Goal: Check status: Check status

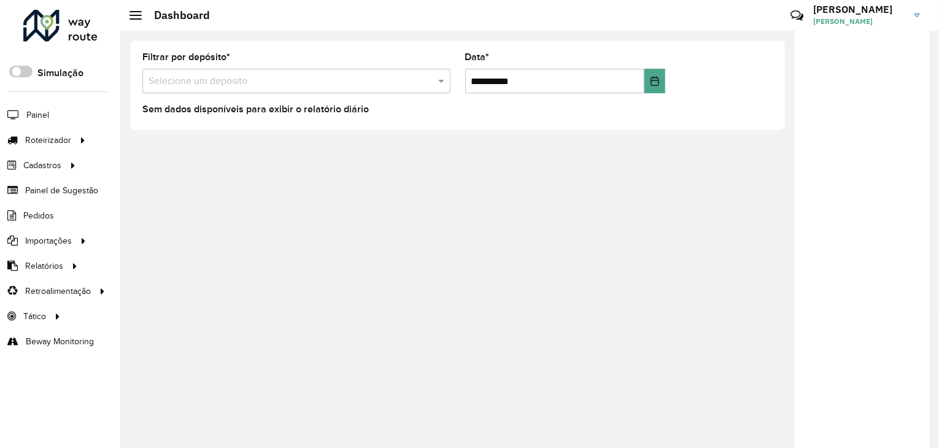
click at [49, 120] on li "Painel" at bounding box center [60, 115] width 120 height 26
click at [45, 115] on span "Painel" at bounding box center [38, 115] width 25 height 13
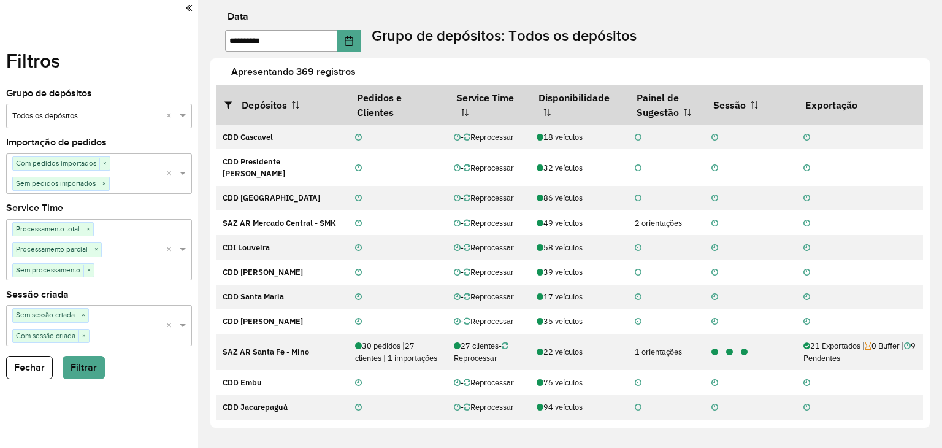
click at [88, 312] on div "Selecione uma opção Sem sessão criada × Com sessão criada ×" at bounding box center [86, 325] width 160 height 41
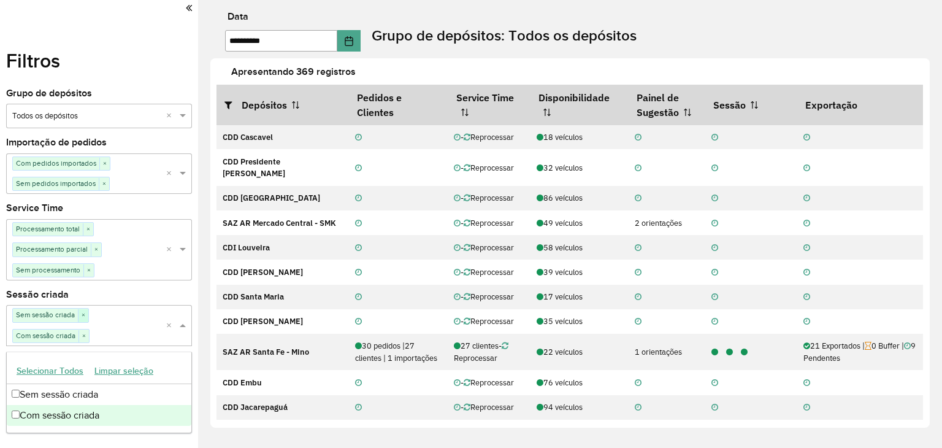
click at [86, 315] on span "×" at bounding box center [83, 315] width 10 height 12
click at [83, 344] on button "Filtrar" at bounding box center [84, 350] width 42 height 23
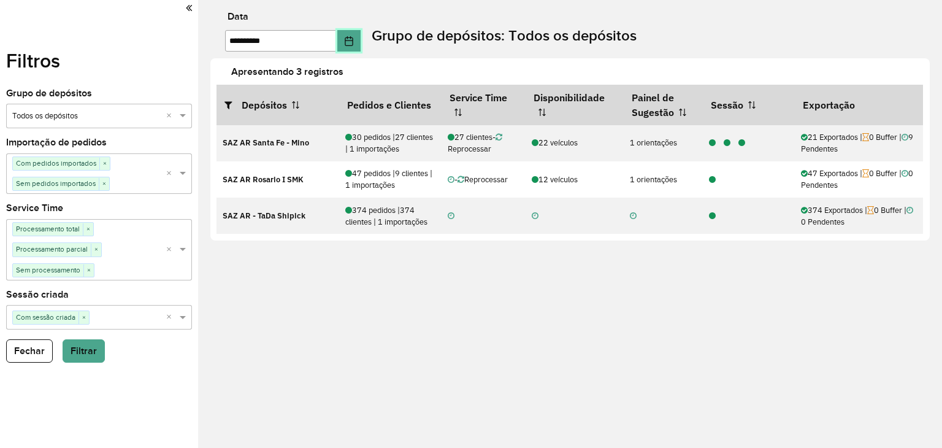
click at [361, 40] on button "Choose Date" at bounding box center [348, 40] width 23 height 21
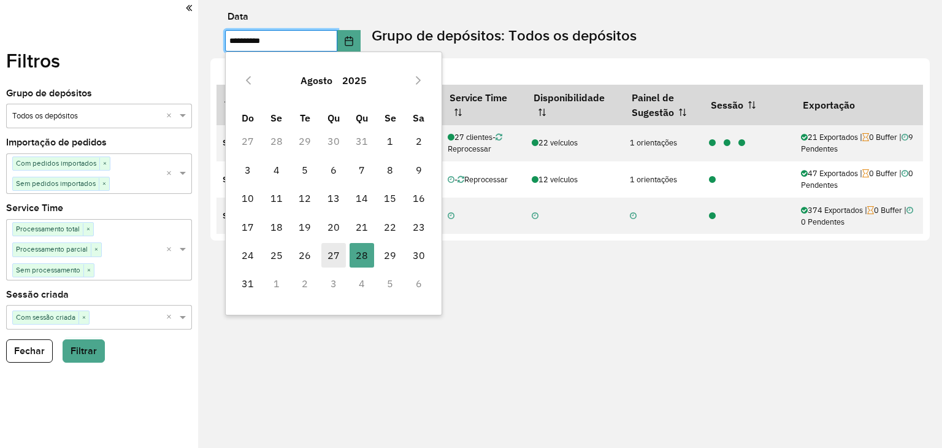
click at [335, 256] on span "27" at bounding box center [333, 255] width 25 height 25
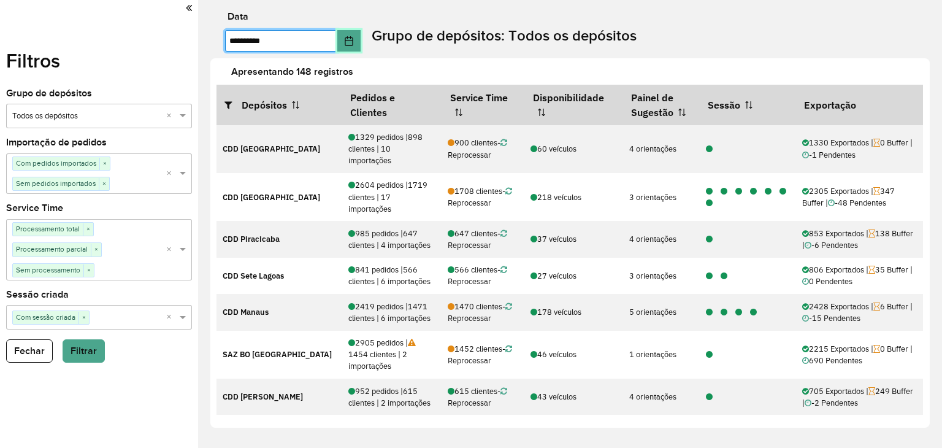
click at [354, 45] on icon "Choose Date" at bounding box center [349, 41] width 10 height 10
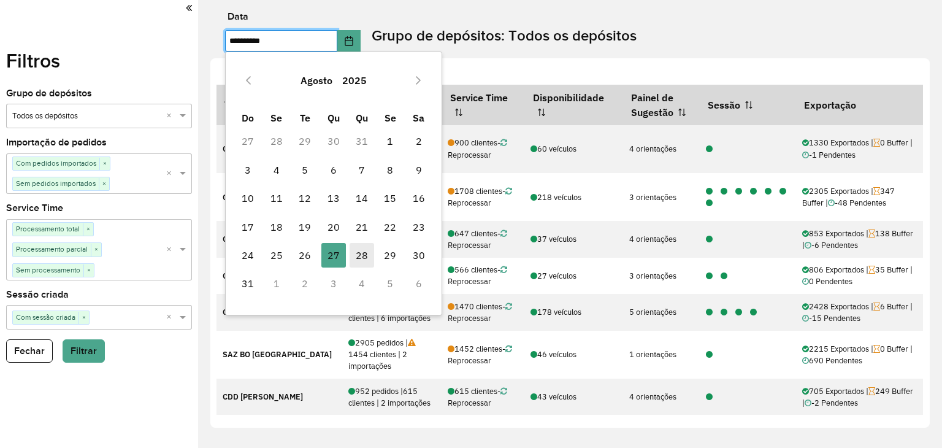
click at [353, 258] on span "28" at bounding box center [362, 255] width 25 height 25
type input "**********"
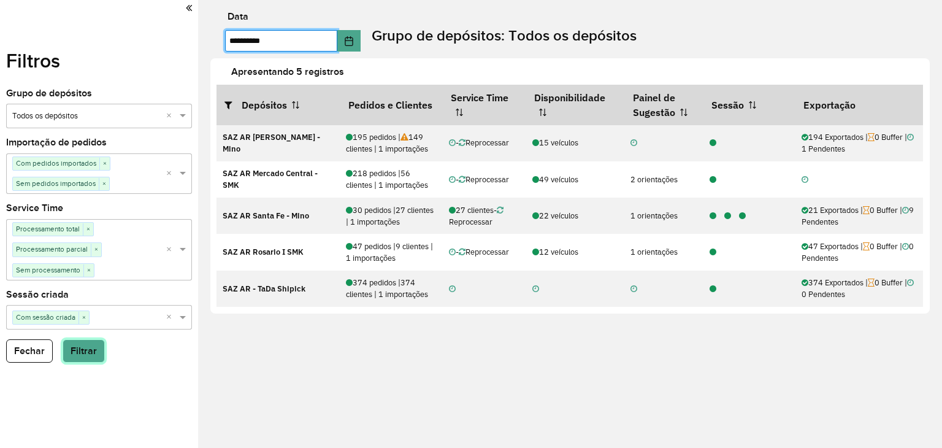
click at [79, 350] on button "Filtrar" at bounding box center [84, 350] width 42 height 23
